Goal: Check status: Check status

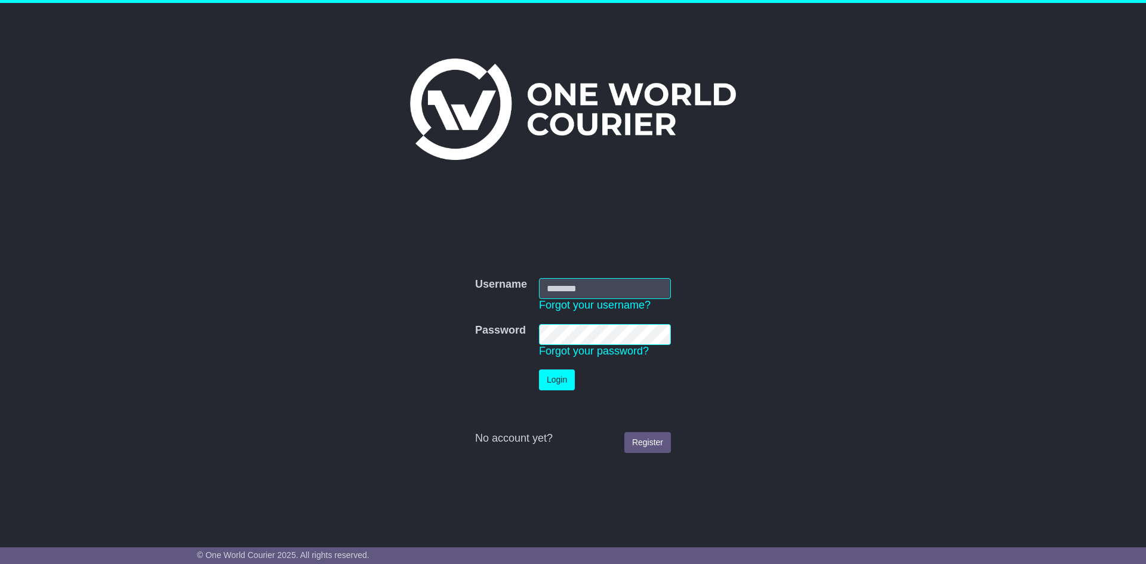
click at [597, 258] on div "Username Username Forgot your username? Password Password Forgot your password?…" at bounding box center [572, 356] width 611 height 205
click at [585, 287] on td "Username Forgot your username?" at bounding box center [605, 295] width 144 height 46
click at [585, 288] on input "Username" at bounding box center [605, 288] width 132 height 21
type input "**********"
click at [563, 379] on button "Login" at bounding box center [557, 379] width 36 height 21
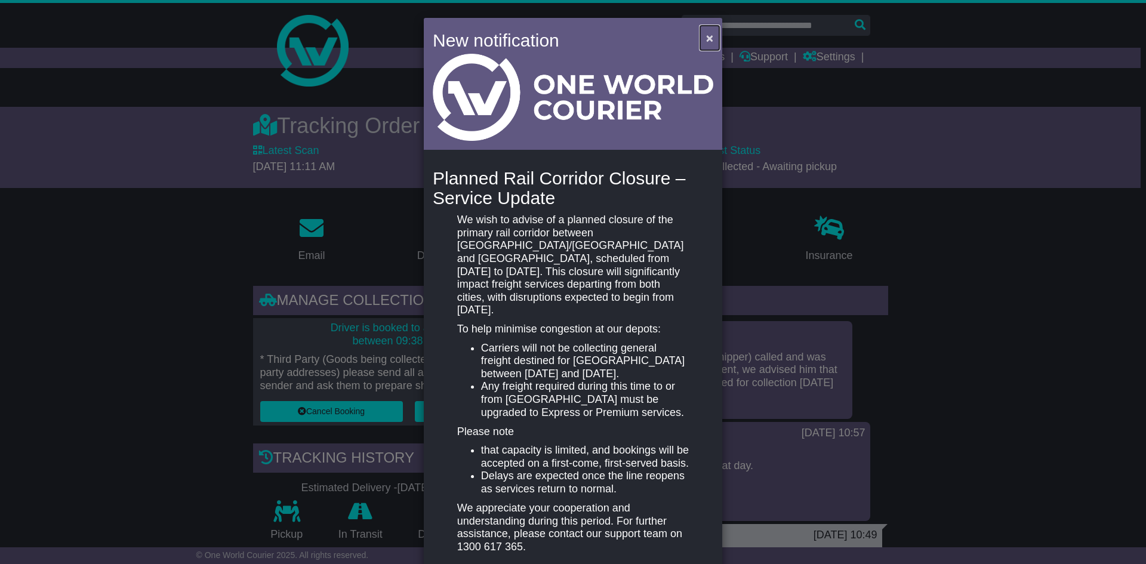
click at [708, 39] on span "×" at bounding box center [709, 38] width 7 height 14
click at [706, 39] on span "×" at bounding box center [709, 38] width 7 height 14
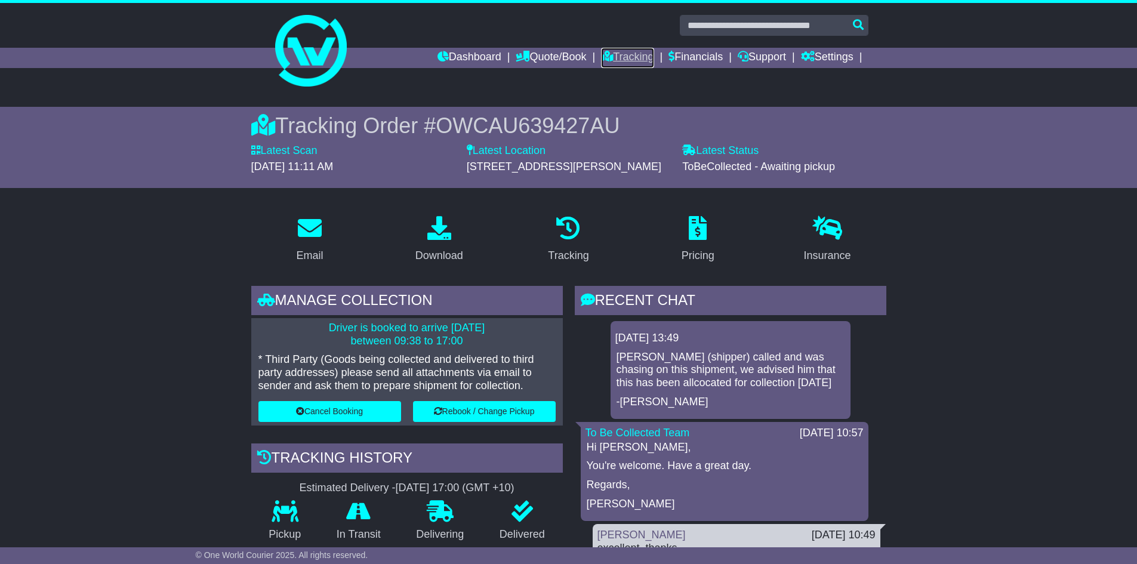
click at [624, 57] on link "Tracking" at bounding box center [627, 58] width 53 height 20
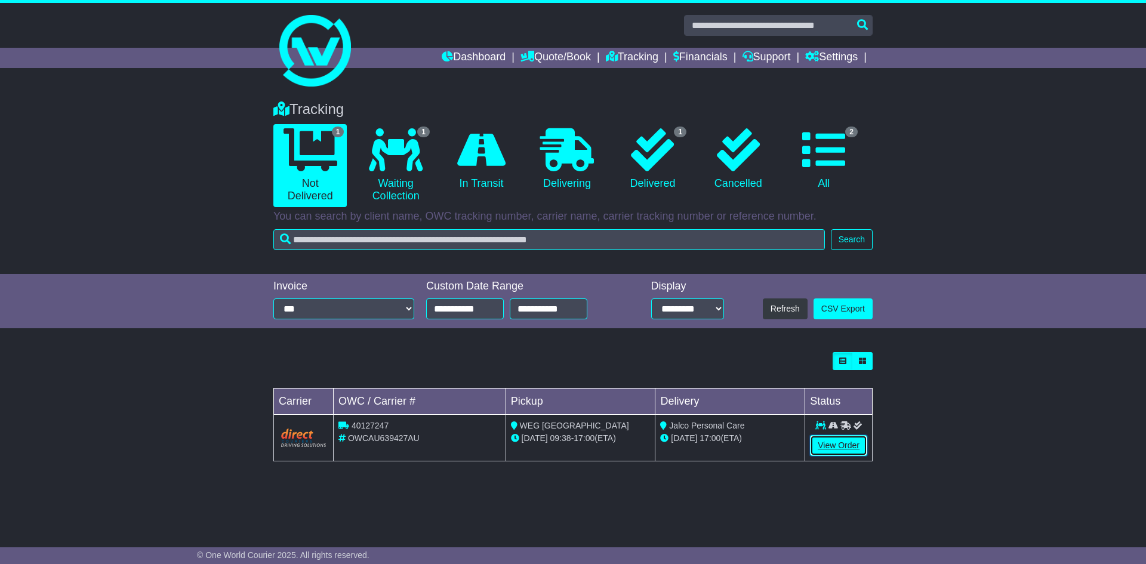
click at [841, 445] on link "View Order" at bounding box center [838, 445] width 57 height 21
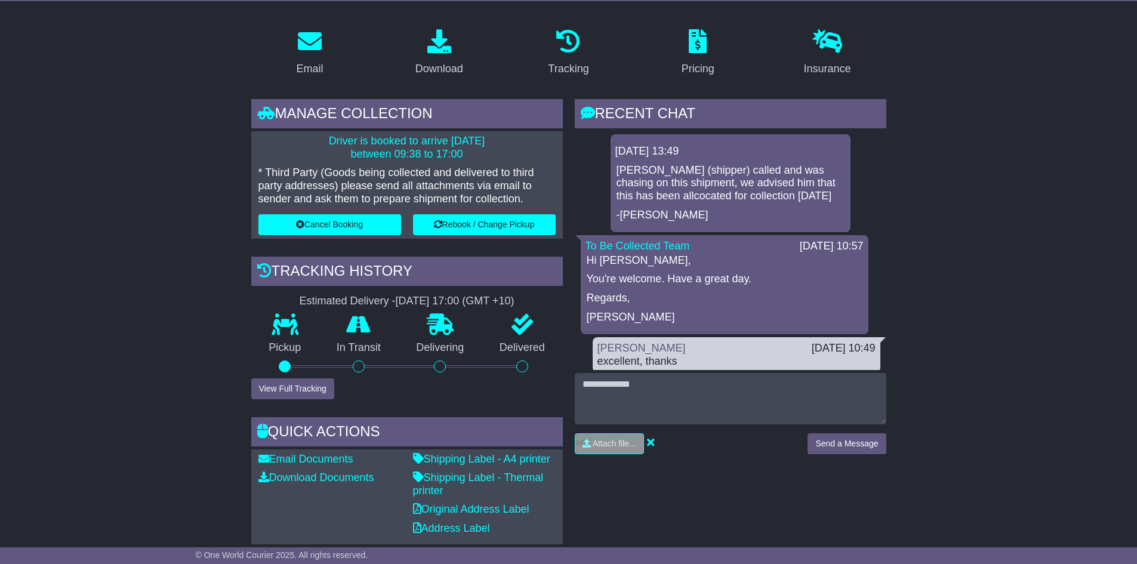
scroll to position [179, 0]
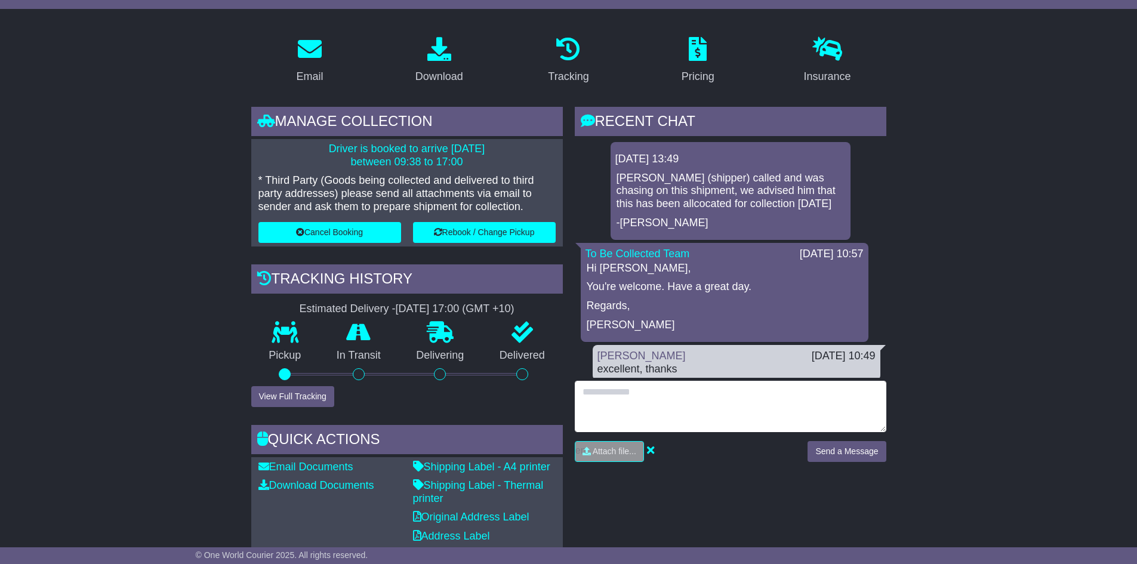
click at [625, 396] on textarea at bounding box center [730, 406] width 311 height 51
type textarea "**********"
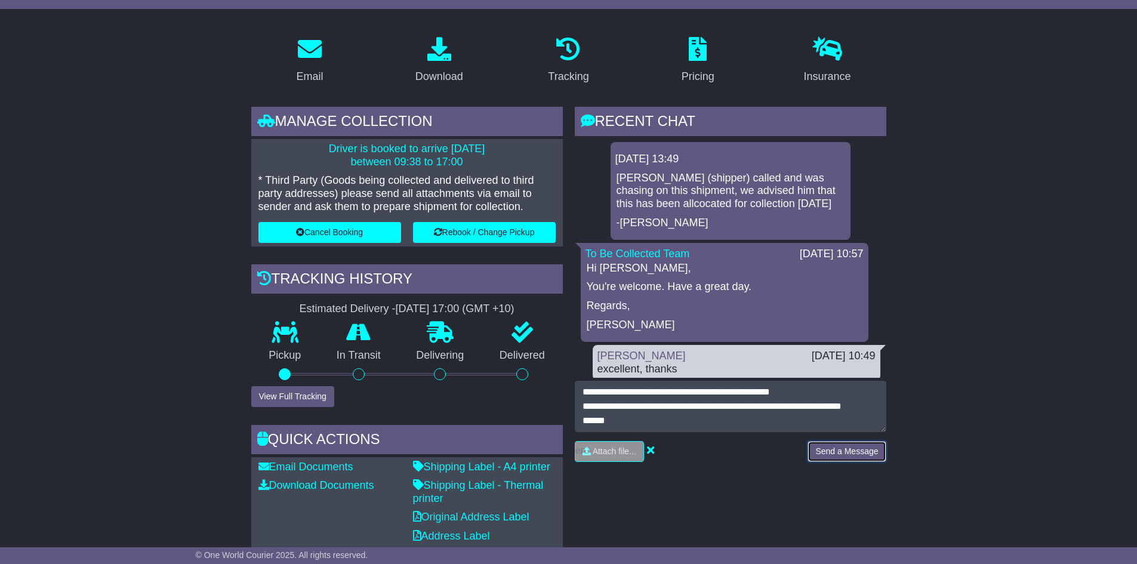
click at [858, 450] on button "Send a Message" at bounding box center [846, 451] width 78 height 21
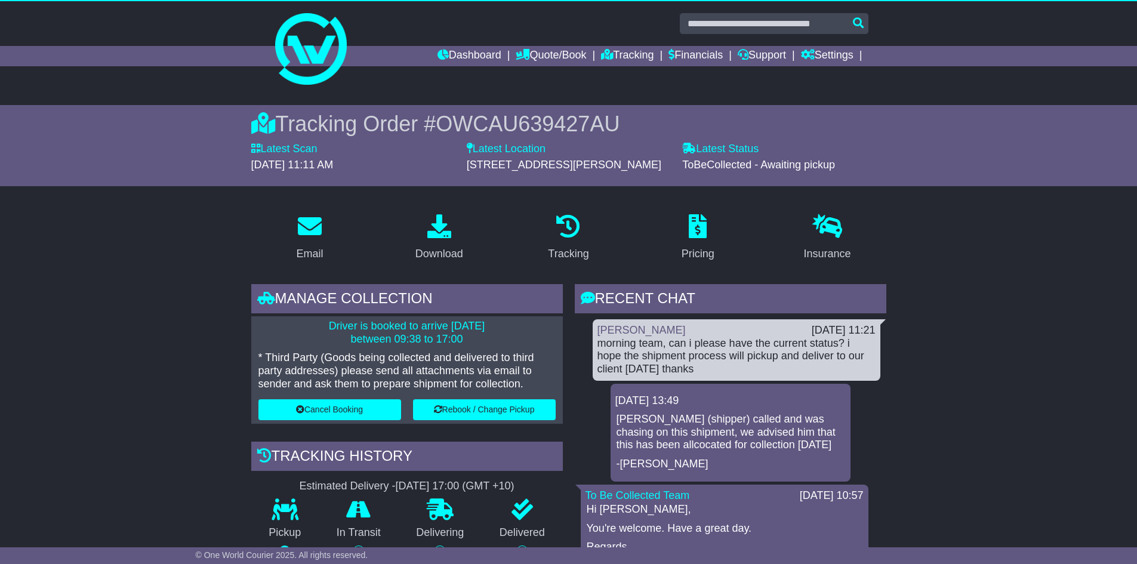
scroll to position [0, 0]
